Goal: Task Accomplishment & Management: Manage account settings

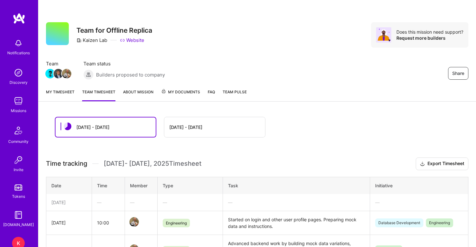
scroll to position [152, 0]
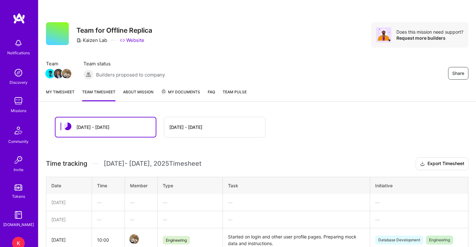
click at [58, 91] on link "My timesheet" at bounding box center [60, 94] width 29 height 13
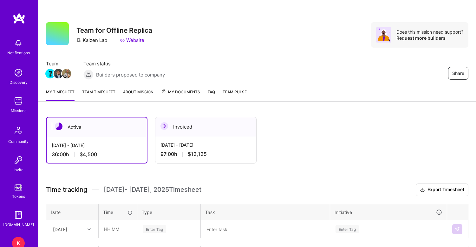
click at [103, 92] on link "Team timesheet" at bounding box center [98, 94] width 33 height 13
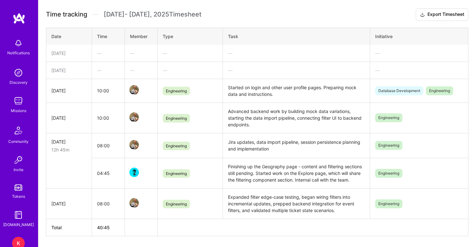
scroll to position [149, 0]
